Goal: Information Seeking & Learning: Find contact information

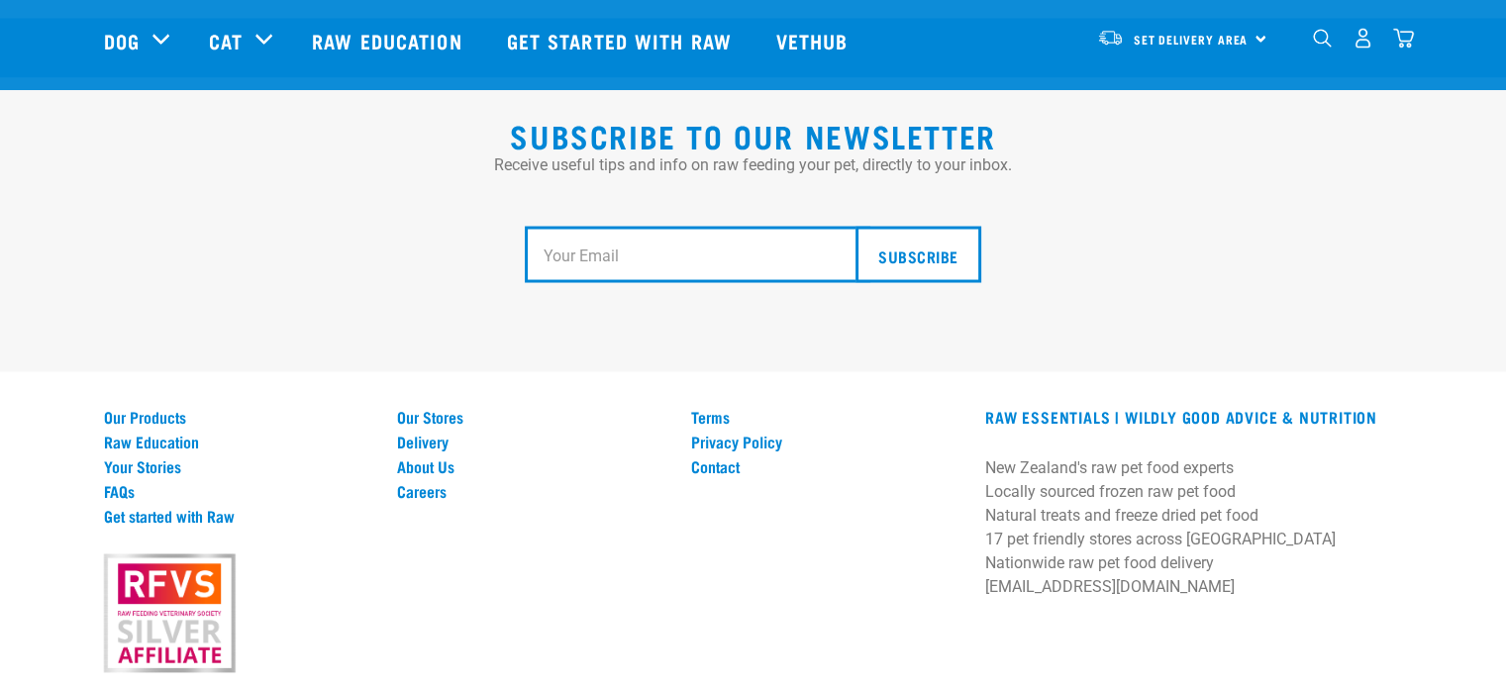
scroll to position [3740, 0]
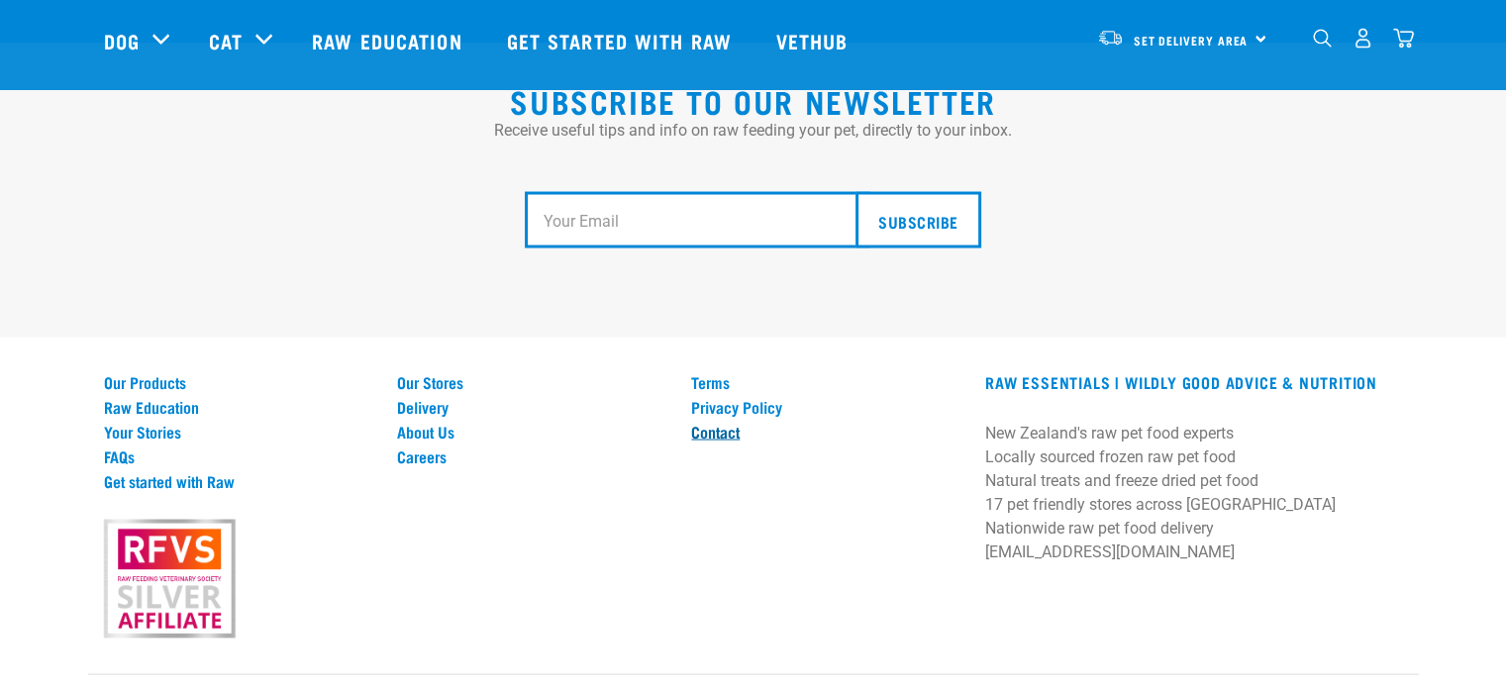
click at [729, 422] on link "Contact" at bounding box center [826, 431] width 270 height 18
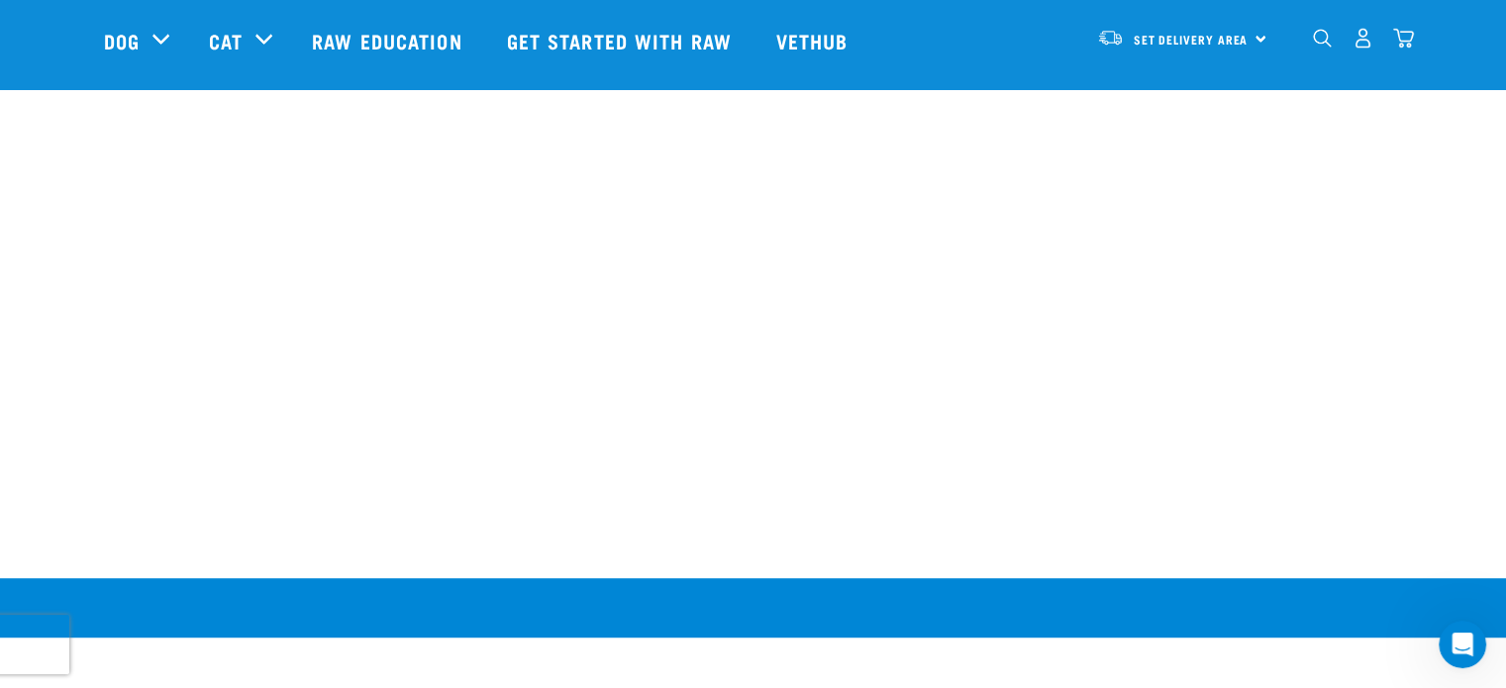
scroll to position [1373, 0]
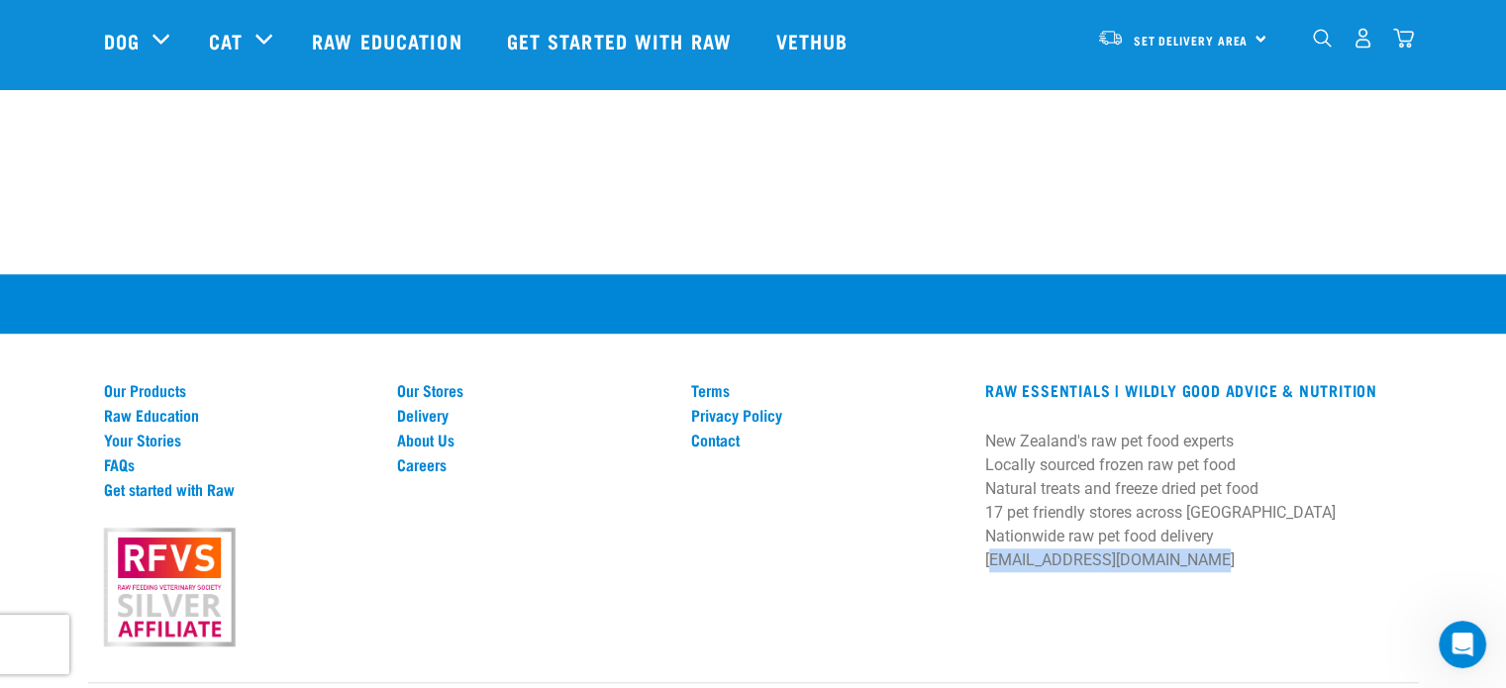
drag, startPoint x: 1205, startPoint y: 488, endPoint x: 979, endPoint y: 492, distance: 225.7
click at [979, 492] on div "RAW ESSENTIALS | Wildly Good Advice & Nutrition New Zealand's raw pet food expe…" at bounding box center [1193, 482] width 441 height 203
copy p "[EMAIL_ADDRESS][DOMAIN_NAME]"
click at [428, 431] on link "About Us" at bounding box center [532, 440] width 270 height 18
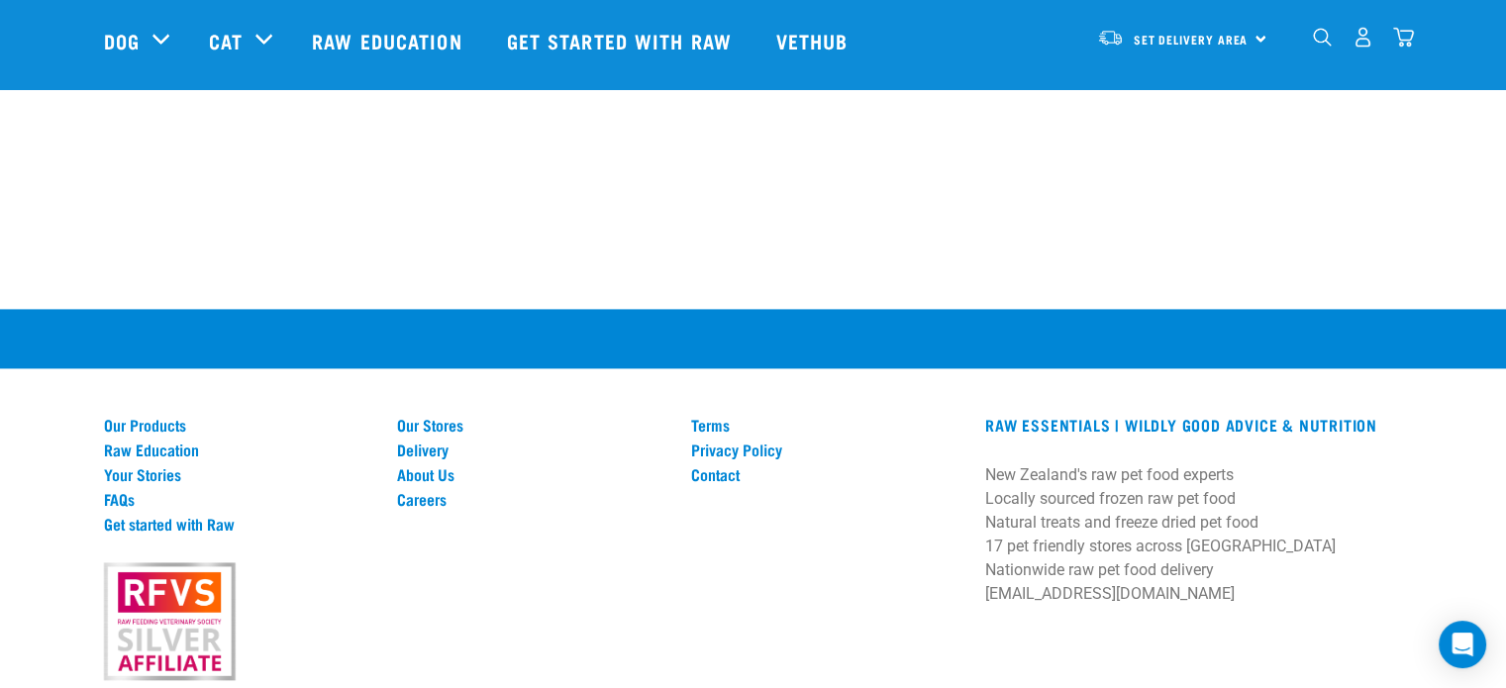
scroll to position [2834, 0]
